Goal: Check status

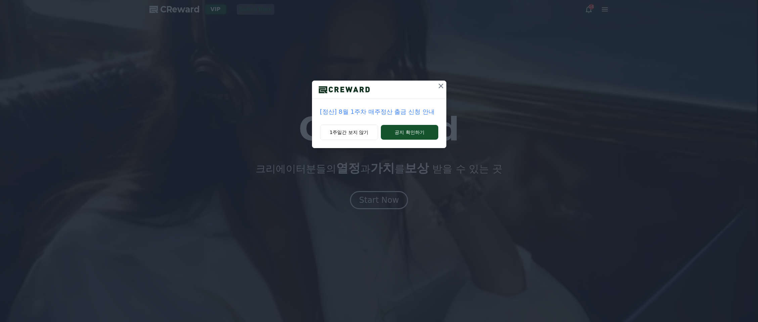
click at [442, 86] on icon at bounding box center [441, 86] width 8 height 8
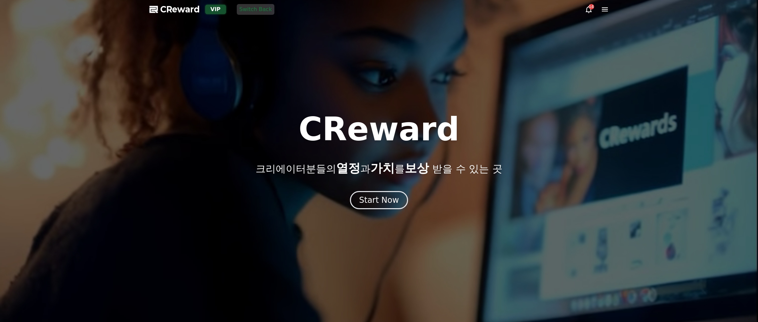
click at [606, 9] on icon at bounding box center [605, 9] width 6 height 4
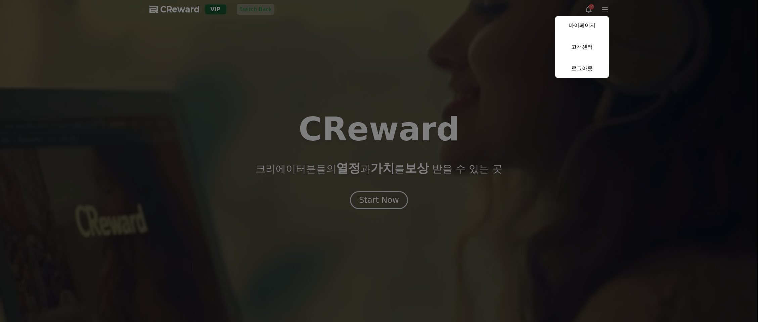
click at [595, 25] on link "마이페이지" at bounding box center [582, 25] width 54 height 19
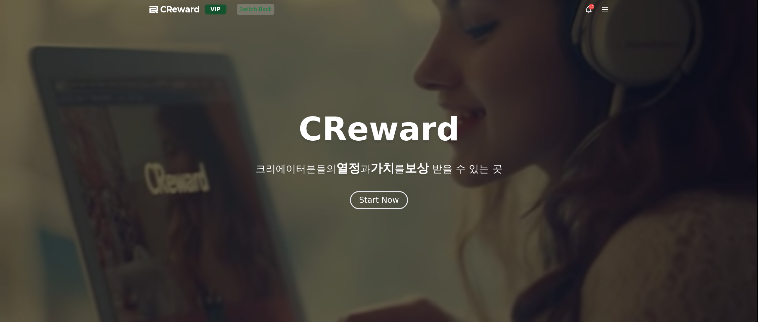
select select "**********"
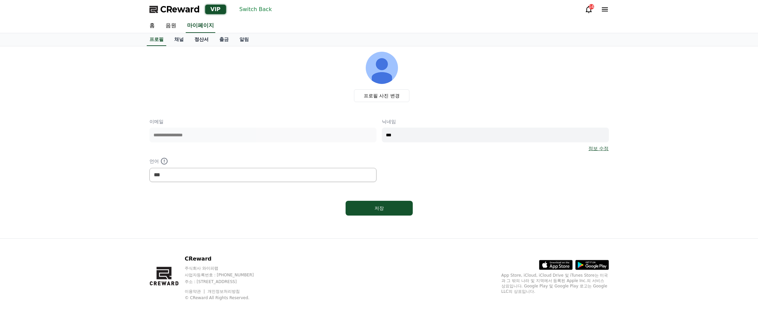
click at [196, 37] on link "정산서" at bounding box center [201, 39] width 25 height 13
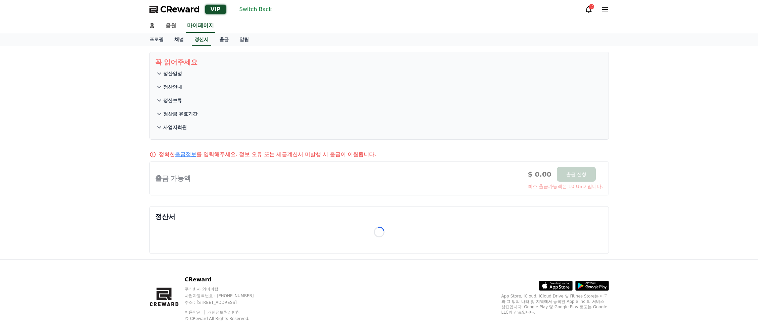
click at [111, 196] on div "꼭 읽어주세요 정산일정 정산안내 정산보류 정산금 유효기간 사업자회원 정확한 출금정보 를 입력해주세요. 정보 오류 또는 세금계산서 미발행 시 출…" at bounding box center [379, 152] width 758 height 213
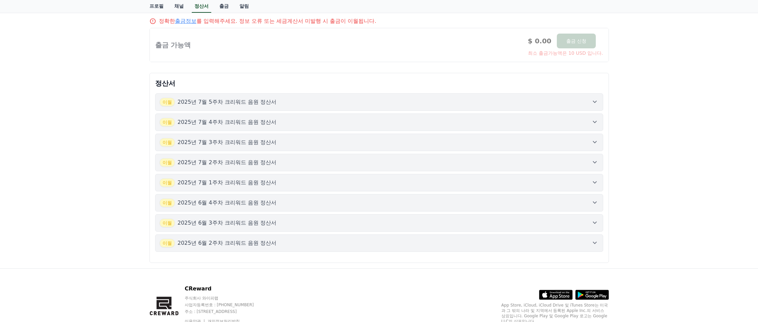
scroll to position [163, 0]
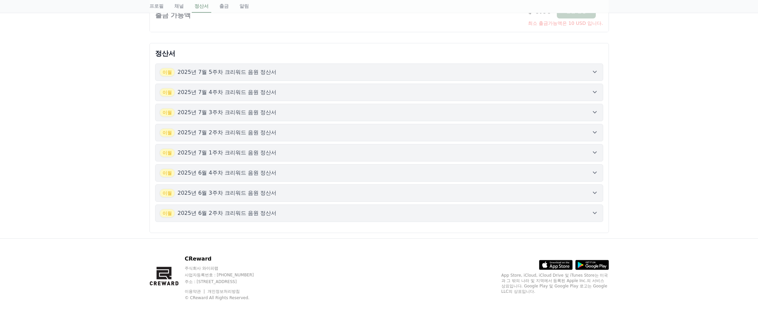
click at [222, 209] on p "2025년 6월 2주차 크리워드 음원 정산서" at bounding box center [227, 213] width 99 height 8
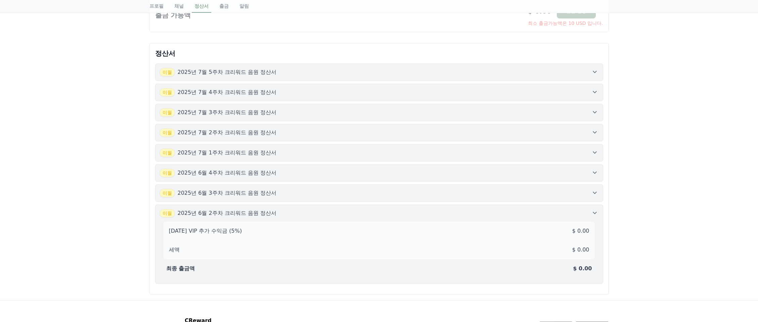
click at [237, 187] on button "이월 2025년 6월 3주차 크리워드 음원 정산서" at bounding box center [379, 192] width 448 height 17
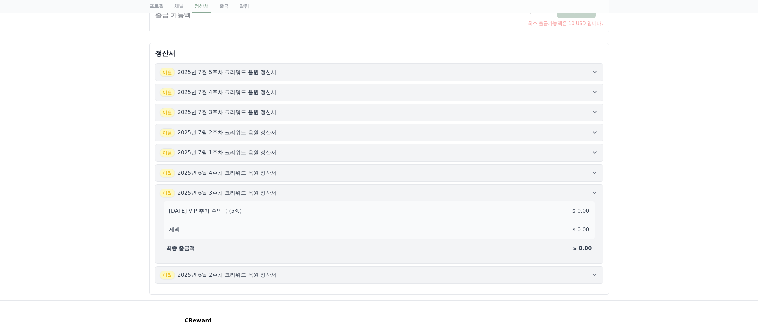
click at [252, 173] on p "2025년 6월 4주차 크리워드 음원 정산서" at bounding box center [227, 173] width 99 height 8
click at [263, 152] on div "이월 2025년 7월 1주차 크리워드 음원 정산서" at bounding box center [379, 152] width 439 height 9
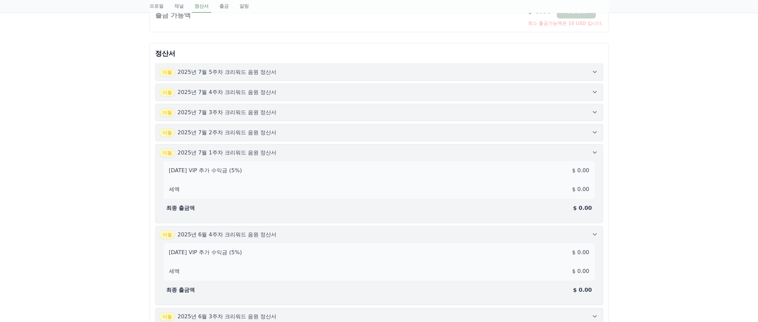
click at [261, 125] on button "이월 2025년 7월 2주차 크리워드 음원 정산서" at bounding box center [379, 132] width 448 height 17
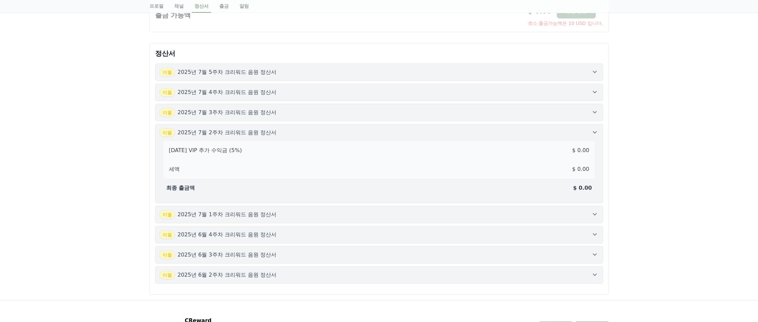
click at [277, 101] on button "이월 2025년 7월 4주차 크리워드 음원 정산서" at bounding box center [379, 92] width 448 height 17
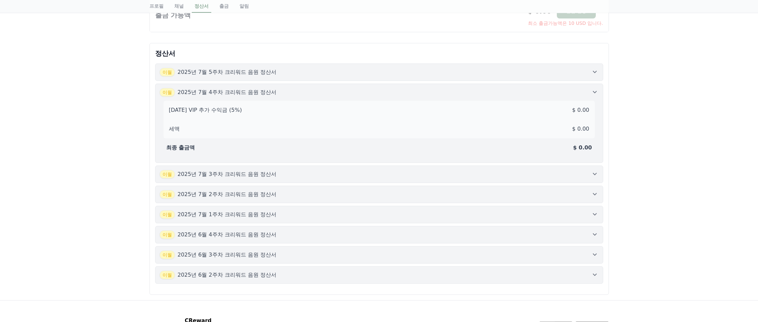
click at [291, 72] on div "이월 2025년 7월 5주차 크리워드 음원 정산서" at bounding box center [379, 72] width 439 height 9
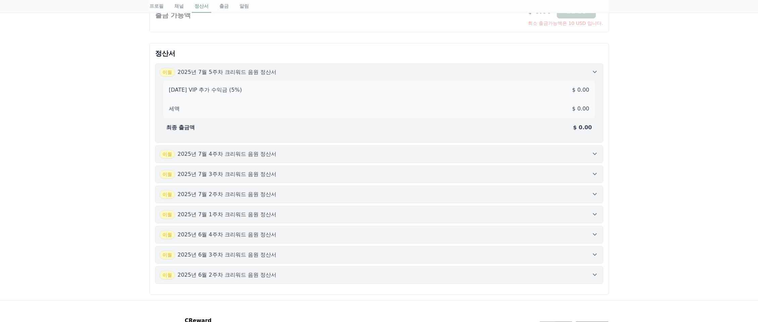
click at [196, 72] on p "2025년 7월 5주차 크리워드 음원 정산서" at bounding box center [227, 72] width 99 height 8
click at [87, 122] on div "꼭 읽어주세요 정산일정 정산안내 정산보류 정산금 유효기간 사업자회원 정확한 출금정보 를 입력해주세요. 정보 오류 또는 세금계산서 미발행 시 출…" at bounding box center [379, 91] width 758 height 417
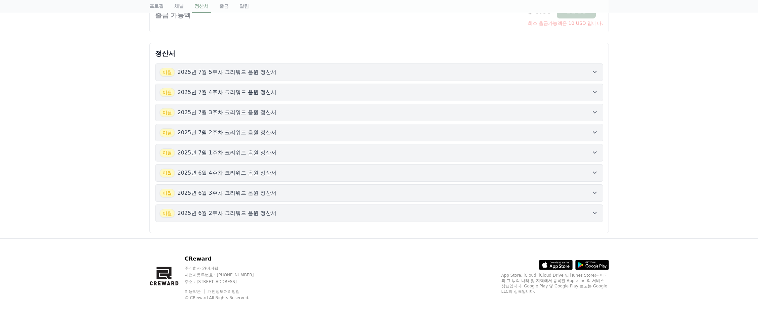
click at [647, 115] on div "꼭 읽어주세요 정산일정 정산안내 정산보류 정산금 유효기간 사업자회원 정확한 출금정보 를 입력해주세요. 정보 오류 또는 세금계산서 미발행 시 출…" at bounding box center [379, 60] width 758 height 355
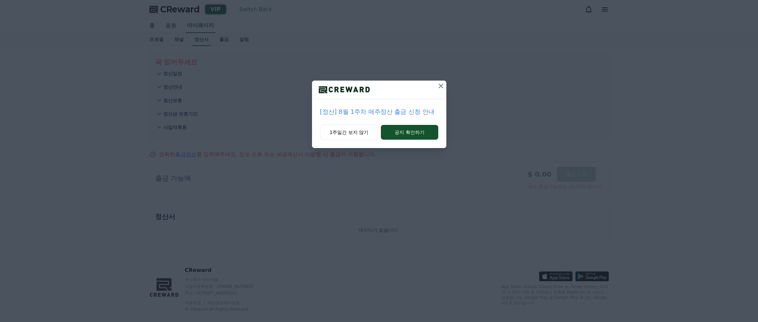
scroll to position [11, 0]
click at [444, 87] on icon at bounding box center [441, 86] width 8 height 8
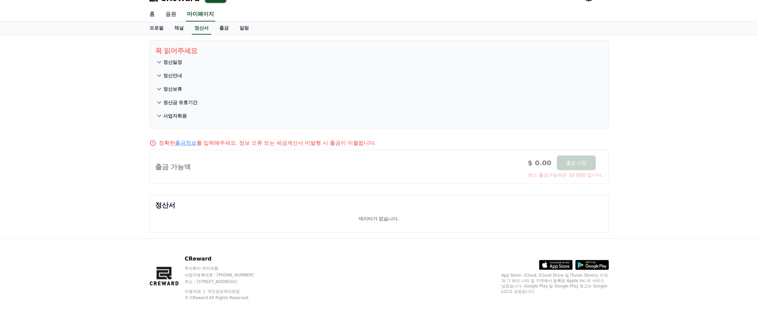
click at [672, 156] on div "꼭 읽어주세요 정산일정 정산안내 정산보류 정산금 유효기간 사업자회원 정확한 출금정보 를 입력해주세요. 정보 오류 또는 세금계산서 미발행 시 출…" at bounding box center [379, 137] width 758 height 204
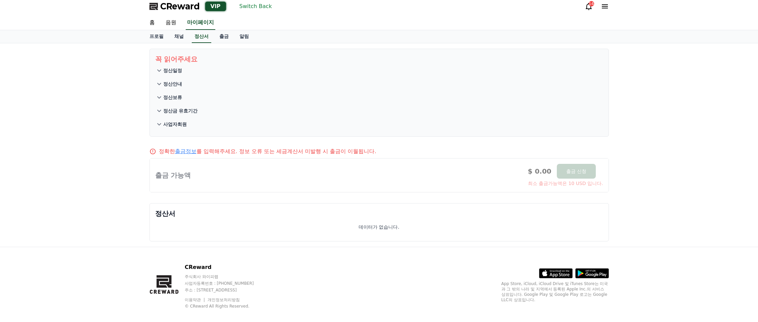
scroll to position [0, 0]
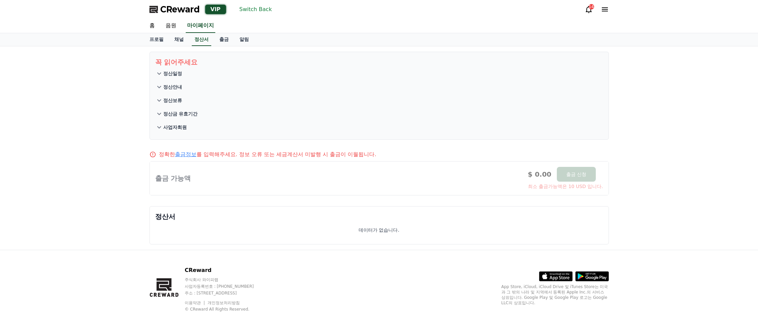
click at [242, 8] on button "Switch Back" at bounding box center [256, 9] width 38 height 11
